Goal: Entertainment & Leisure: Browse casually

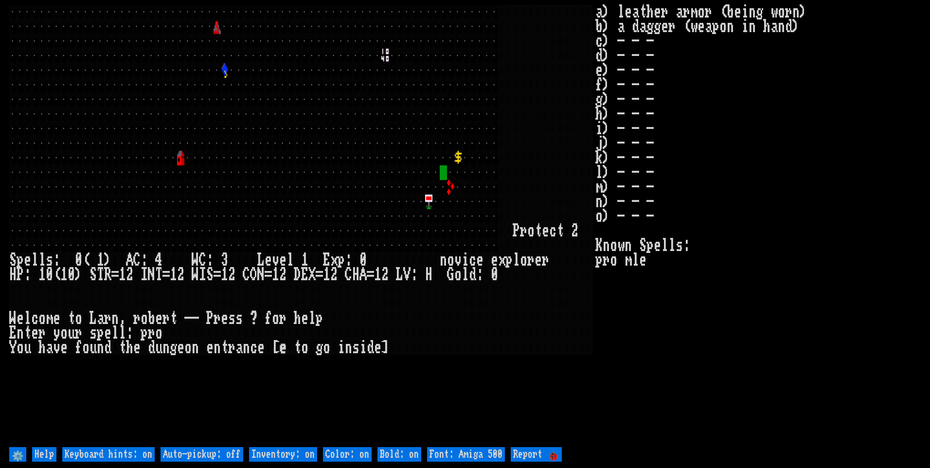
drag, startPoint x: 225, startPoint y: 454, endPoint x: 232, endPoint y: 454, distance: 6.8
click at [226, 454] on off "Auto-pickup: off" at bounding box center [202, 454] width 83 height 15
type off "Auto-pickup: on"
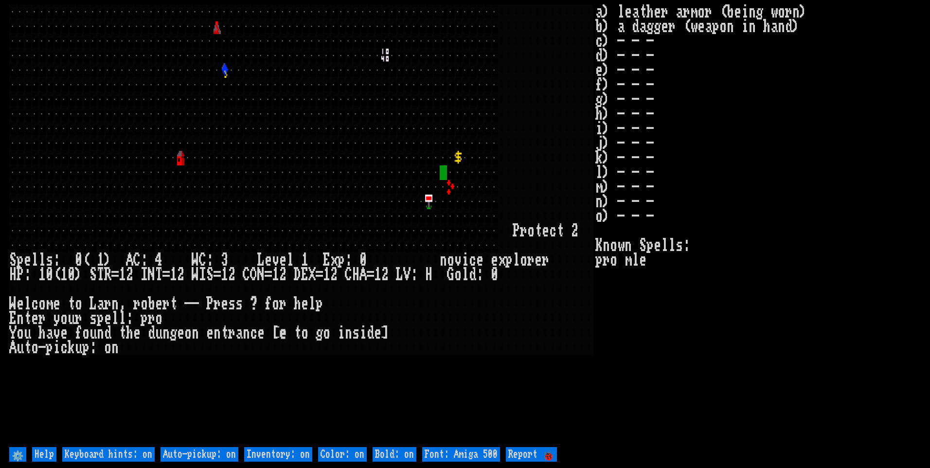
click at [281, 452] on on "Inventory: on" at bounding box center [278, 454] width 68 height 15
type on "Inventory: off"
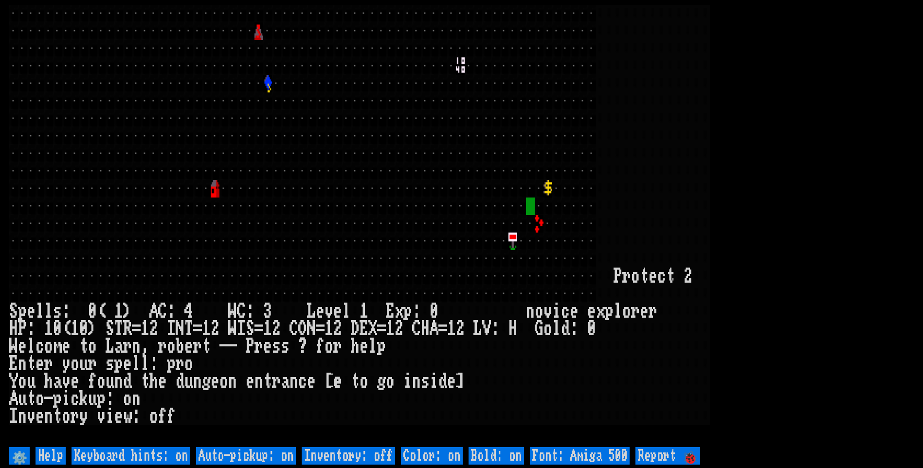
click at [572, 452] on 500 "Font: Amiga 500" at bounding box center [580, 456] width 100 height 18
type 500 "Font: Amiga 1200"
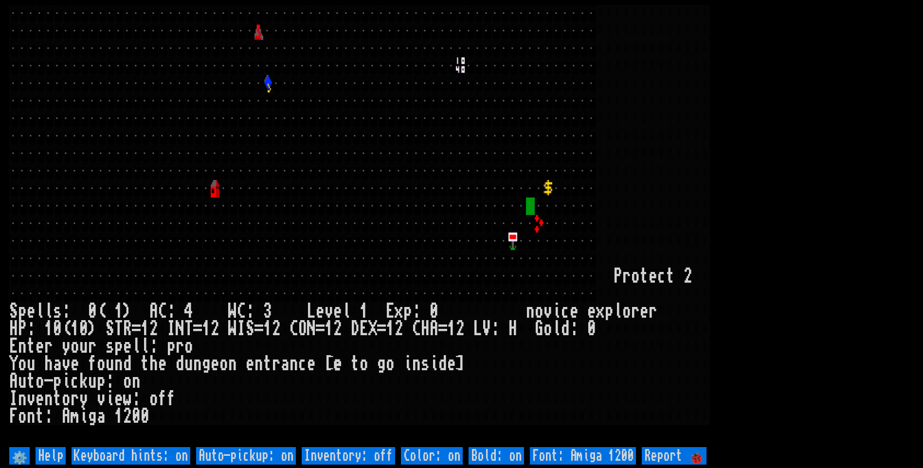
click at [860, 152] on larn at bounding box center [461, 225] width 905 height 440
